Goal: Register for event/course

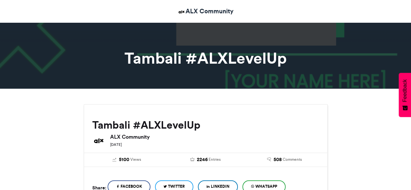
click at [211, 57] on h1 "Tambali #ALXLevelUp" at bounding box center [205, 58] width 361 height 16
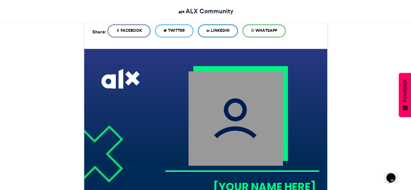
scroll to position [155, 0]
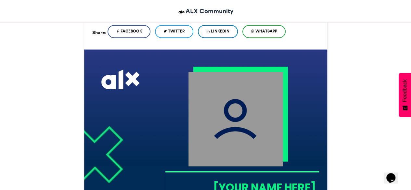
click at [213, 117] on img at bounding box center [235, 119] width 95 height 95
click at [241, 106] on img at bounding box center [235, 119] width 95 height 95
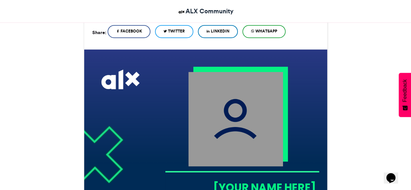
click at [223, 29] on span "LinkedIn" at bounding box center [220, 31] width 19 height 6
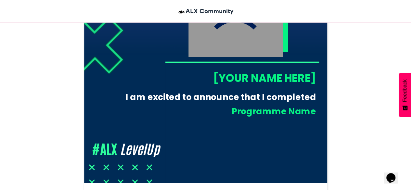
scroll to position [265, 0]
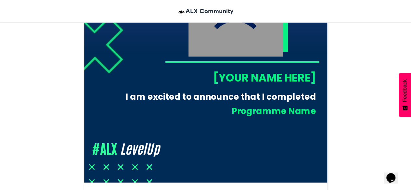
click at [145, 146] on img at bounding box center [206, 62] width 244 height 244
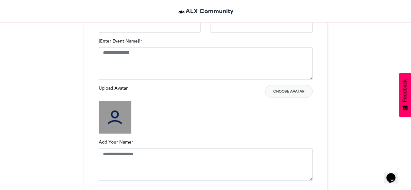
scroll to position [466, 0]
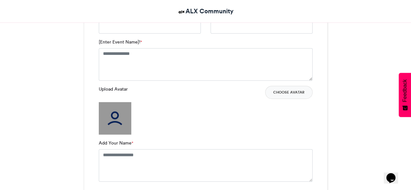
click at [122, 113] on img at bounding box center [115, 118] width 33 height 33
click at [138, 156] on textarea "Add Your Name *" at bounding box center [206, 165] width 214 height 33
click at [133, 150] on textarea "Add Your Name *" at bounding box center [206, 165] width 214 height 33
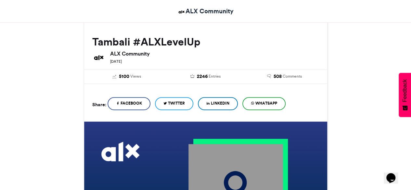
scroll to position [83, 0]
